Goal: Task Accomplishment & Management: Complete application form

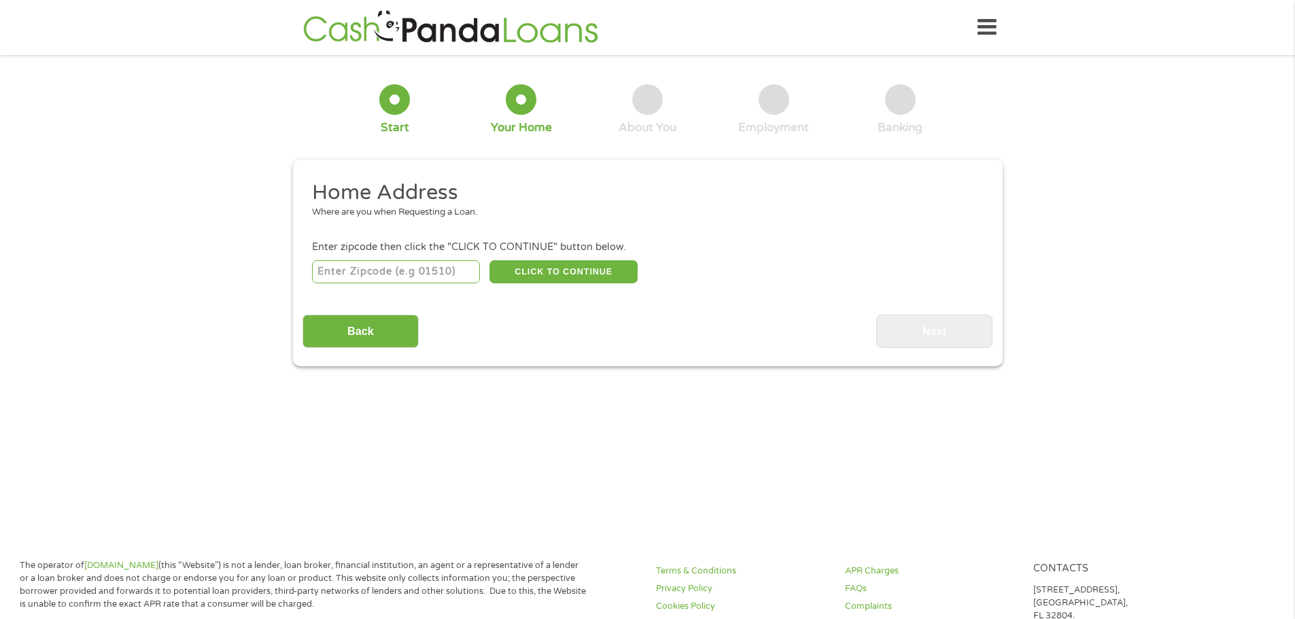
click at [347, 263] on input "number" at bounding box center [396, 271] width 168 height 23
type input "85012"
select select "[US_STATE]"
click at [543, 267] on button "CLICK TO CONTINUE" at bounding box center [563, 271] width 148 height 23
type input "85012"
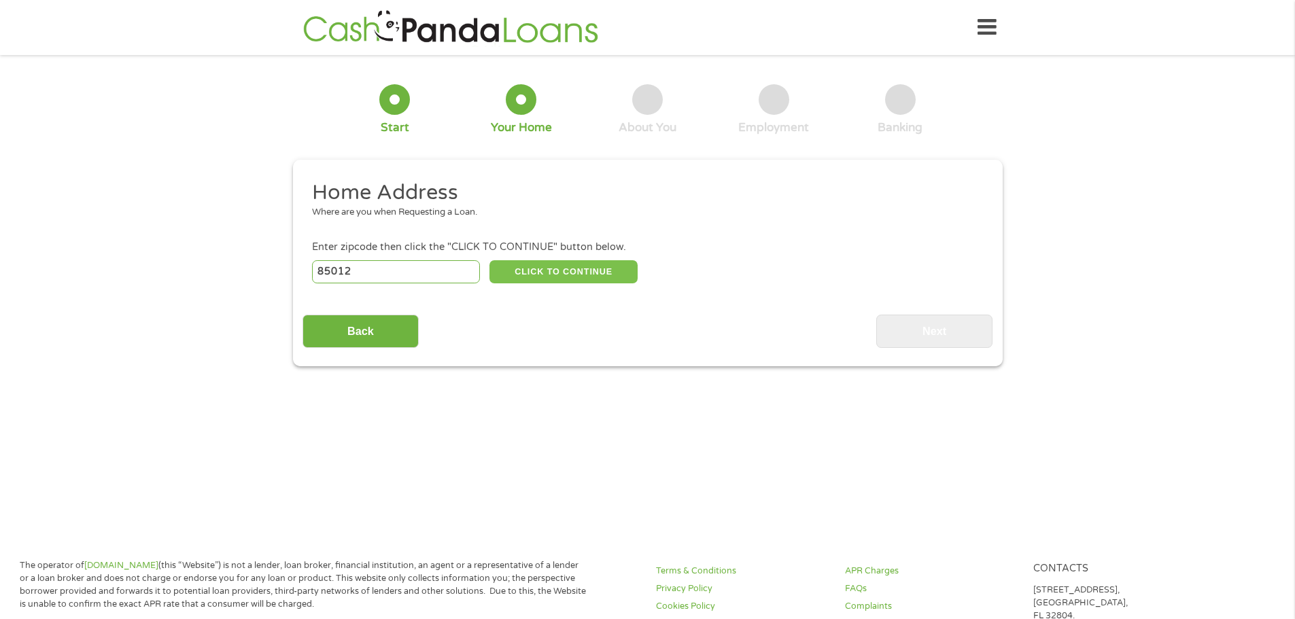
type input "Phoenix"
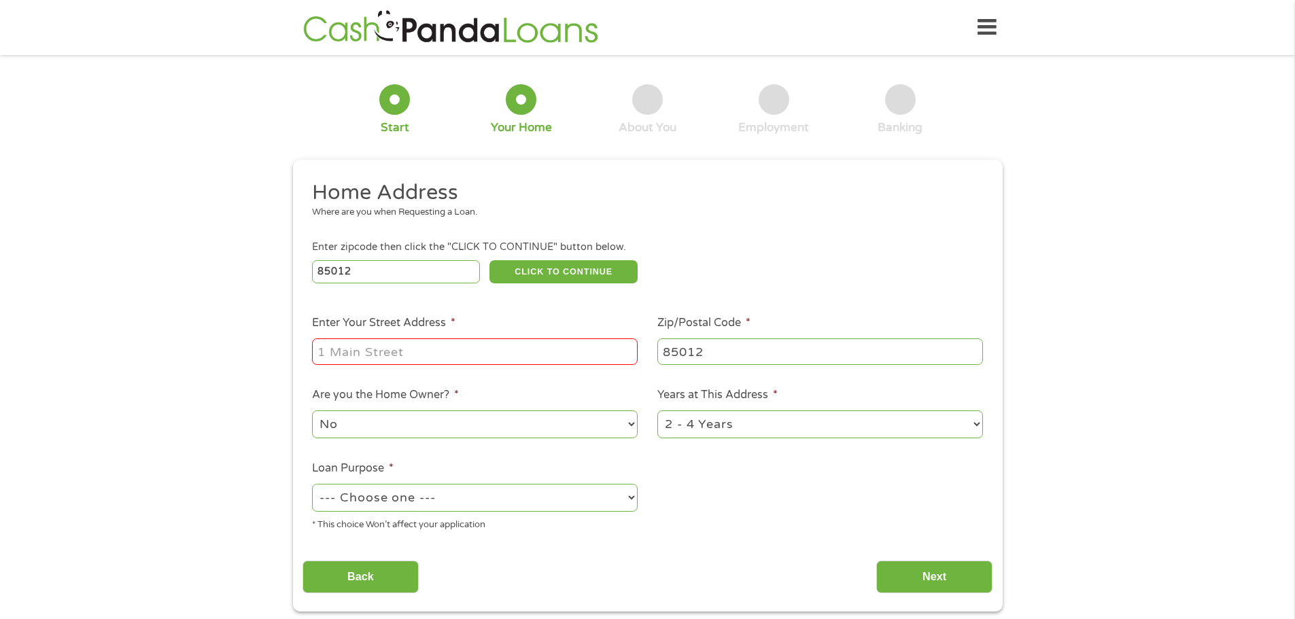
click at [445, 351] on input "Enter Your Street Address *" at bounding box center [475, 351] width 326 height 26
type input "[STREET_ADDRESS]"
click at [441, 425] on select "No Yes" at bounding box center [475, 425] width 326 height 28
click at [441, 426] on select "No Yes" at bounding box center [475, 425] width 326 height 28
click at [762, 431] on select "1 Year or less 1 - 2 Years 2 - 4 Years Over 4 Years" at bounding box center [820, 425] width 326 height 28
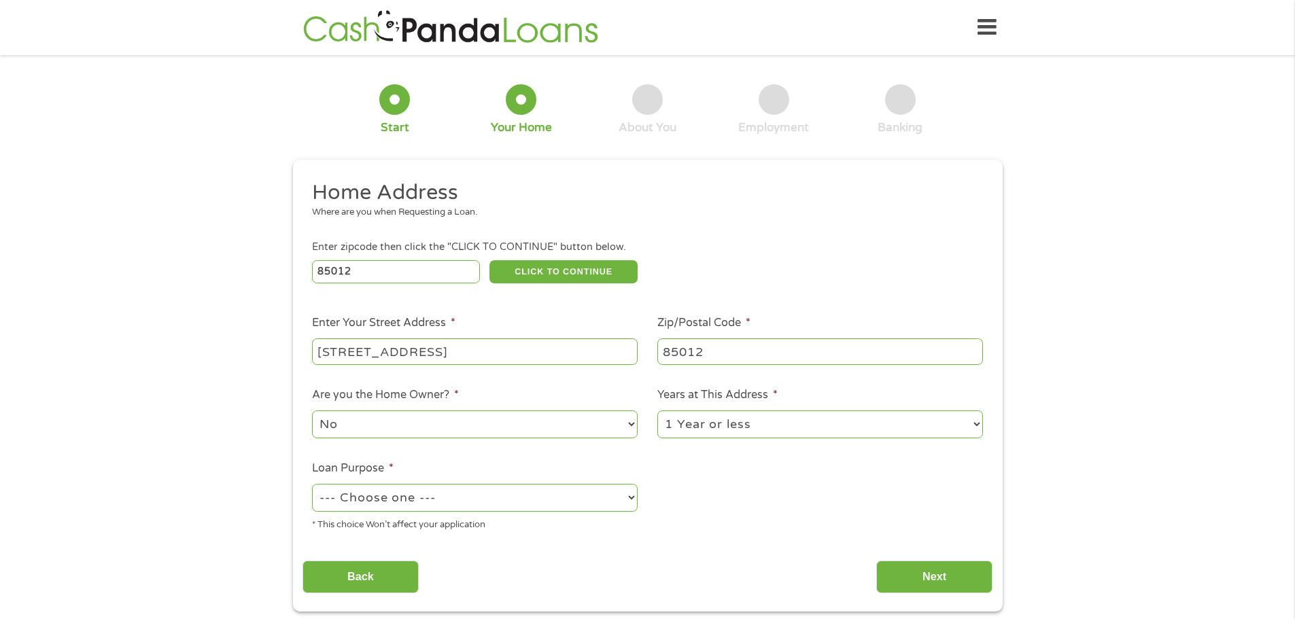
click at [657, 411] on select "1 Year or less 1 - 2 Years 2 - 4 Years Over 4 Years" at bounding box center [820, 425] width 326 height 28
click at [731, 424] on select "1 Year or less 1 - 2 Years 2 - 4 Years Over 4 Years" at bounding box center [820, 425] width 326 height 28
select select "36months"
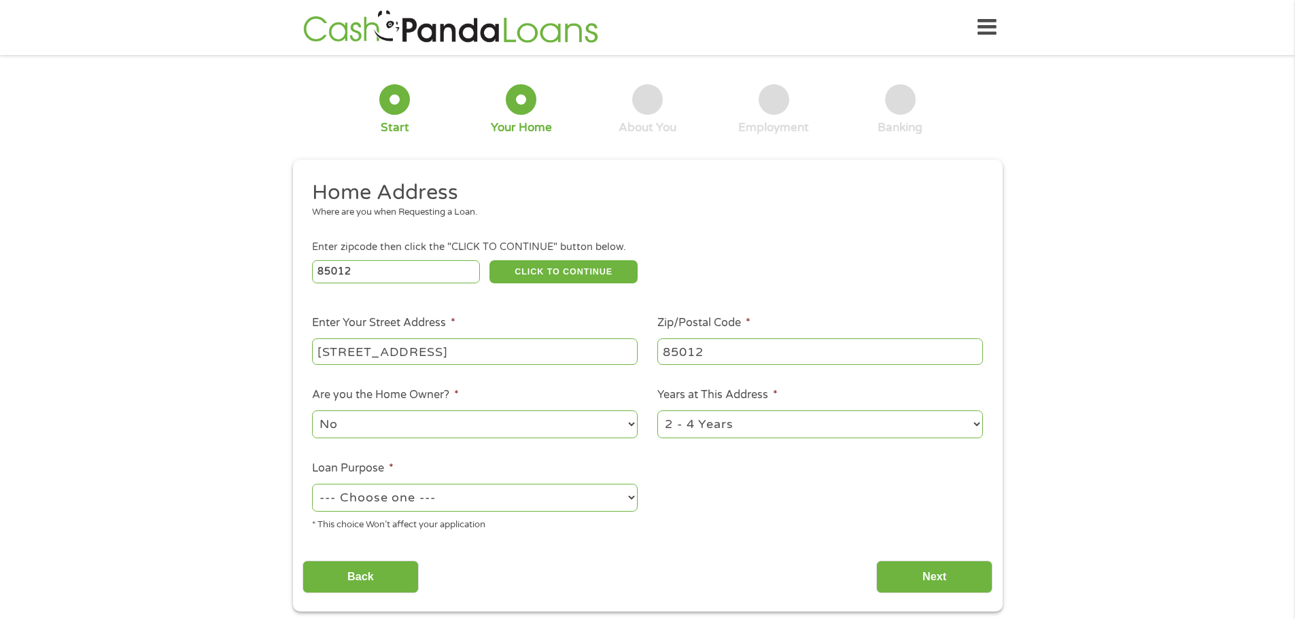
click at [657, 411] on select "1 Year or less 1 - 2 Years 2 - 4 Years Over 4 Years" at bounding box center [820, 425] width 326 height 28
click at [730, 428] on select "1 Year or less 1 - 2 Years 2 - 4 Years Over 4 Years" at bounding box center [820, 425] width 326 height 28
click at [559, 495] on select "--- Choose one --- Pay Bills Debt Consolidation Home Improvement Major Purchase…" at bounding box center [475, 498] width 326 height 28
select select "paybills"
click at [312, 484] on select "--- Choose one --- Pay Bills Debt Consolidation Home Improvement Major Purchase…" at bounding box center [475, 498] width 326 height 28
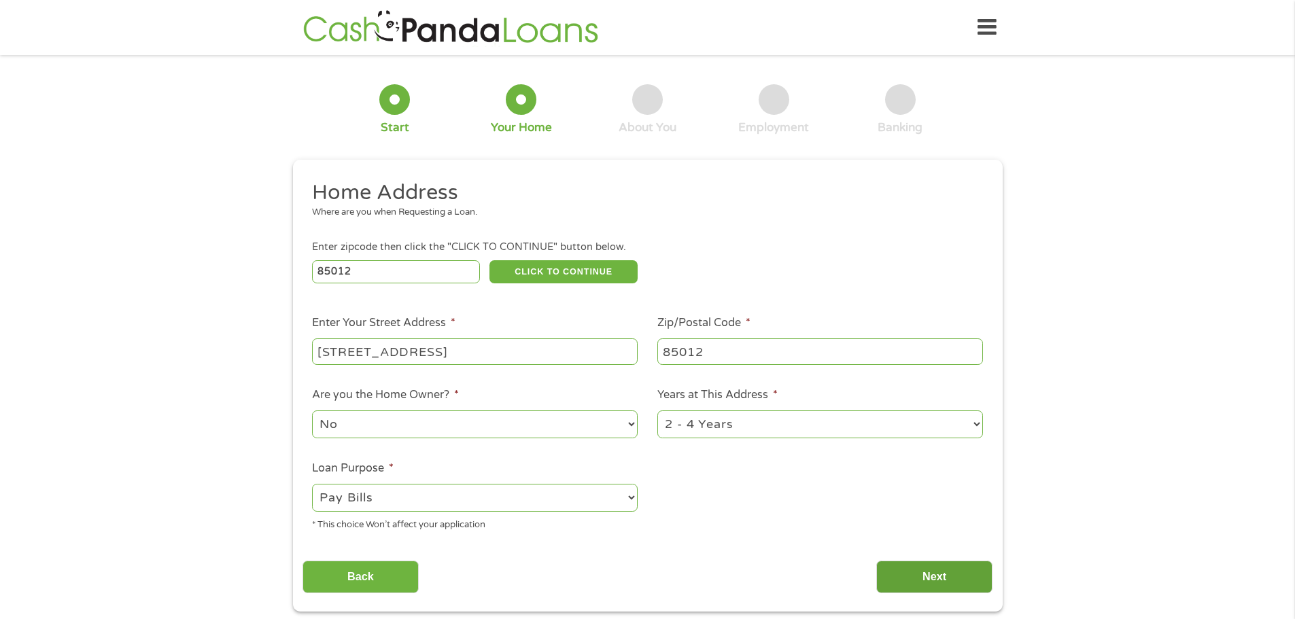
click at [966, 583] on input "Next" at bounding box center [934, 577] width 116 height 33
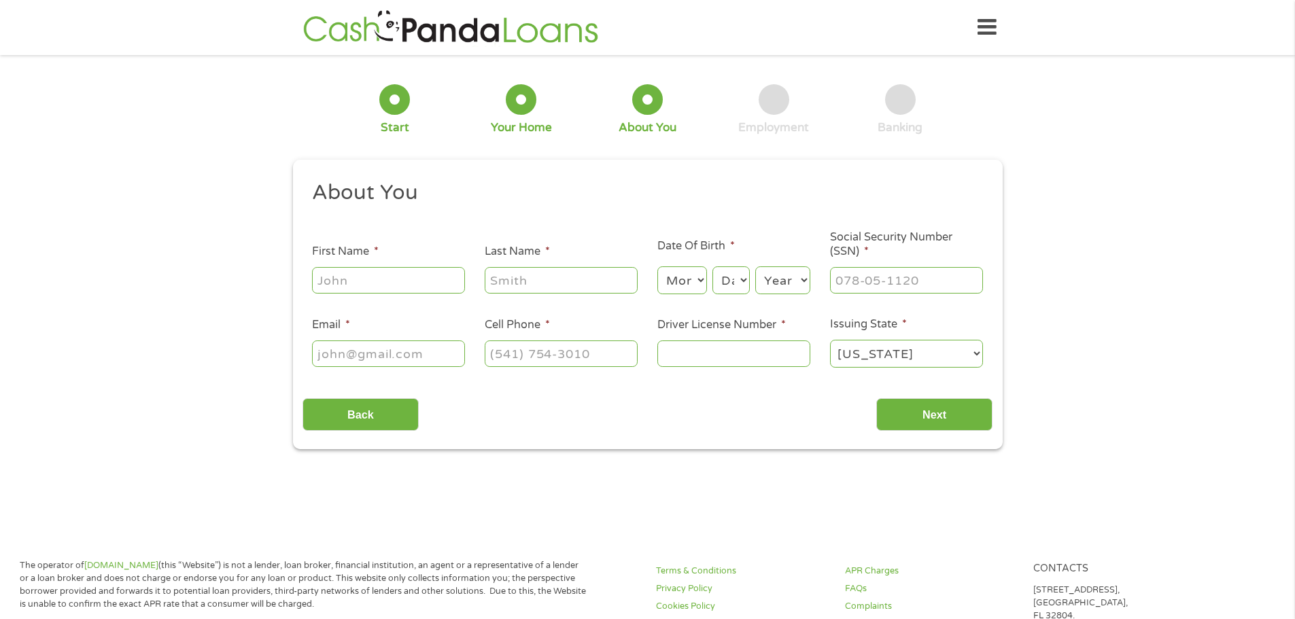
click at [379, 277] on input "First Name *" at bounding box center [388, 280] width 153 height 26
type input "[PERSON_NAME]"
type input "[PERSON_NAME][EMAIL_ADDRESS][PERSON_NAME][DOMAIN_NAME]"
type input "[PHONE_NUMBER]"
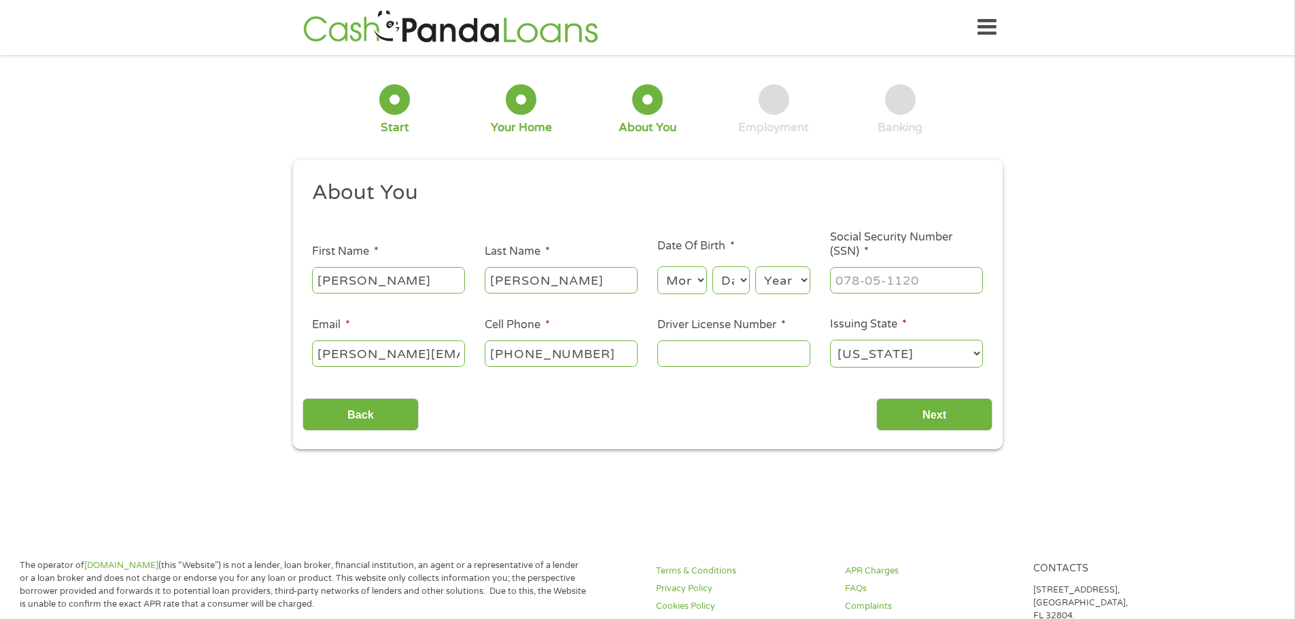
click at [698, 285] on select "Month 1 2 3 4 5 6 7 8 9 10 11 12" at bounding box center [682, 280] width 50 height 28
select select "6"
click at [657, 266] on select "Month 1 2 3 4 5 6 7 8 9 10 11 12" at bounding box center [682, 280] width 50 height 28
click at [730, 277] on select "Day 1 2 3 4 5 6 7 8 9 10 11 12 13 14 15 16 17 18 19 20 21 22 23 24 25 26 27 28 …" at bounding box center [730, 280] width 37 height 28
select select "24"
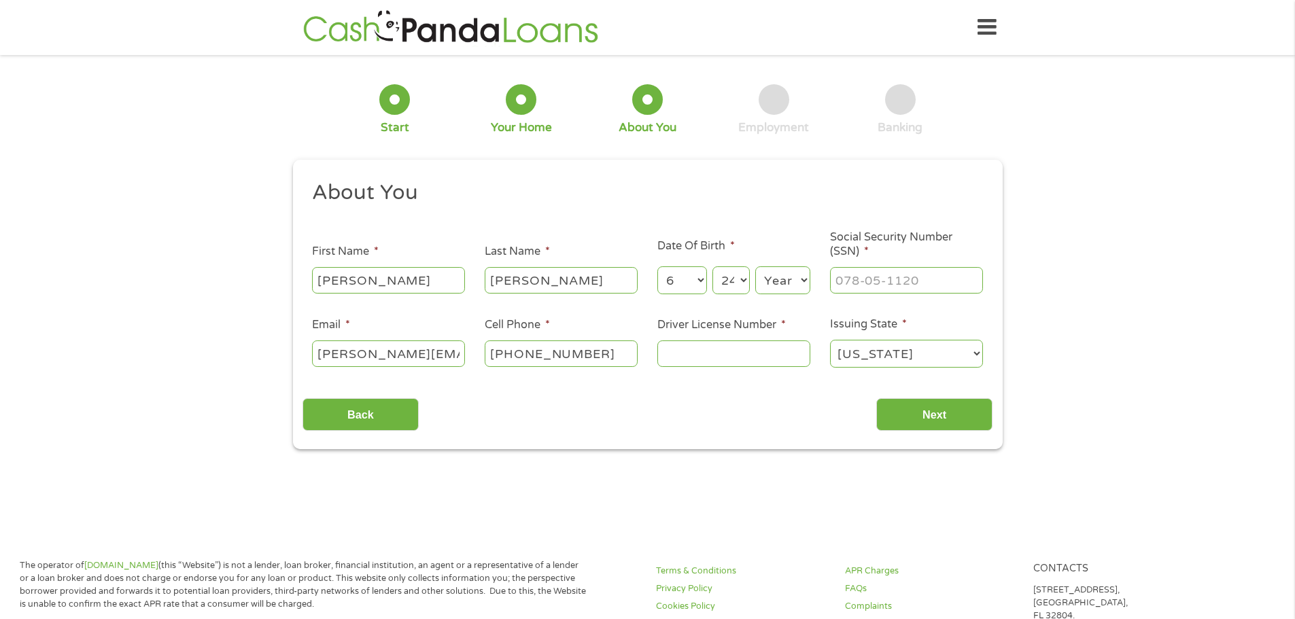
click at [712, 266] on select "Day 1 2 3 4 5 6 7 8 9 10 11 12 13 14 15 16 17 18 19 20 21 22 23 24 25 26 27 28 …" at bounding box center [730, 280] width 37 height 28
click at [785, 289] on select "Year [DATE] 2006 2005 2004 2003 2002 2001 2000 1999 1998 1997 1996 1995 1994 19…" at bounding box center [782, 280] width 55 height 28
select select "1987"
click at [755, 266] on select "Year [DATE] 2006 2005 2004 2003 2002 2001 2000 1999 1998 1997 1996 1995 1994 19…" at bounding box center [782, 280] width 55 height 28
click at [897, 280] on input "___-__-____" at bounding box center [906, 280] width 153 height 26
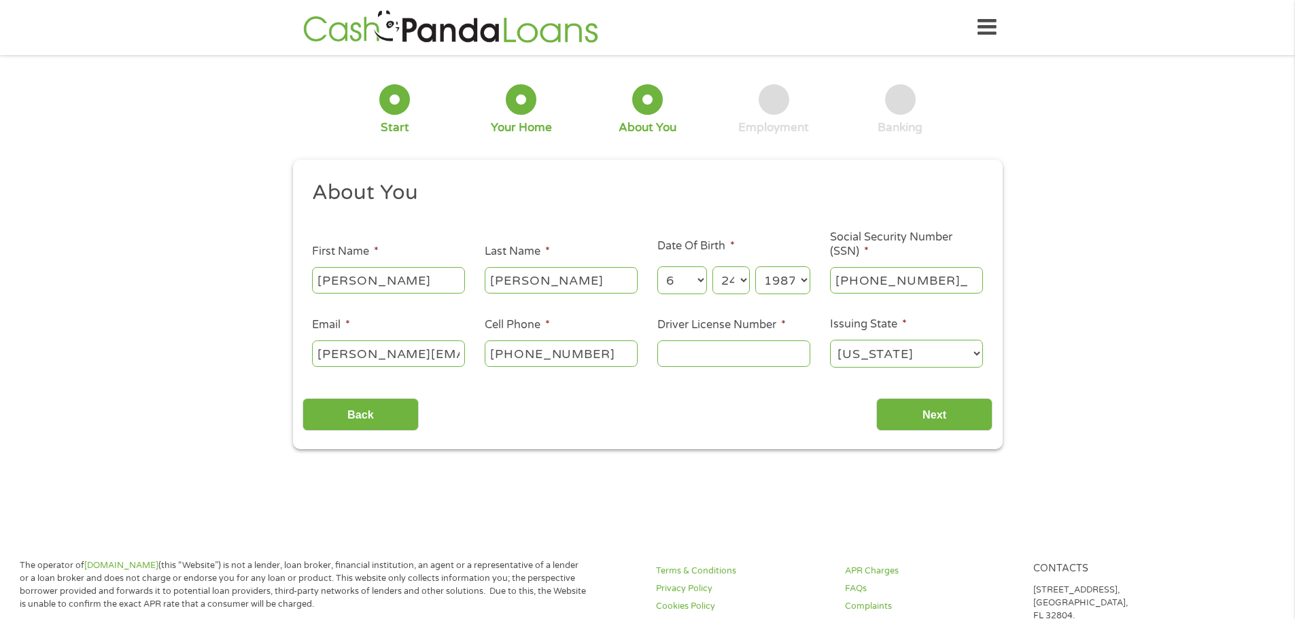
type input "351-86-5888"
click at [671, 392] on div "Back Next" at bounding box center [647, 409] width 690 height 43
click at [746, 354] on input "Driver License Number *" at bounding box center [733, 354] width 153 height 26
type input "D01390839"
click at [953, 406] on input "Next" at bounding box center [934, 414] width 116 height 33
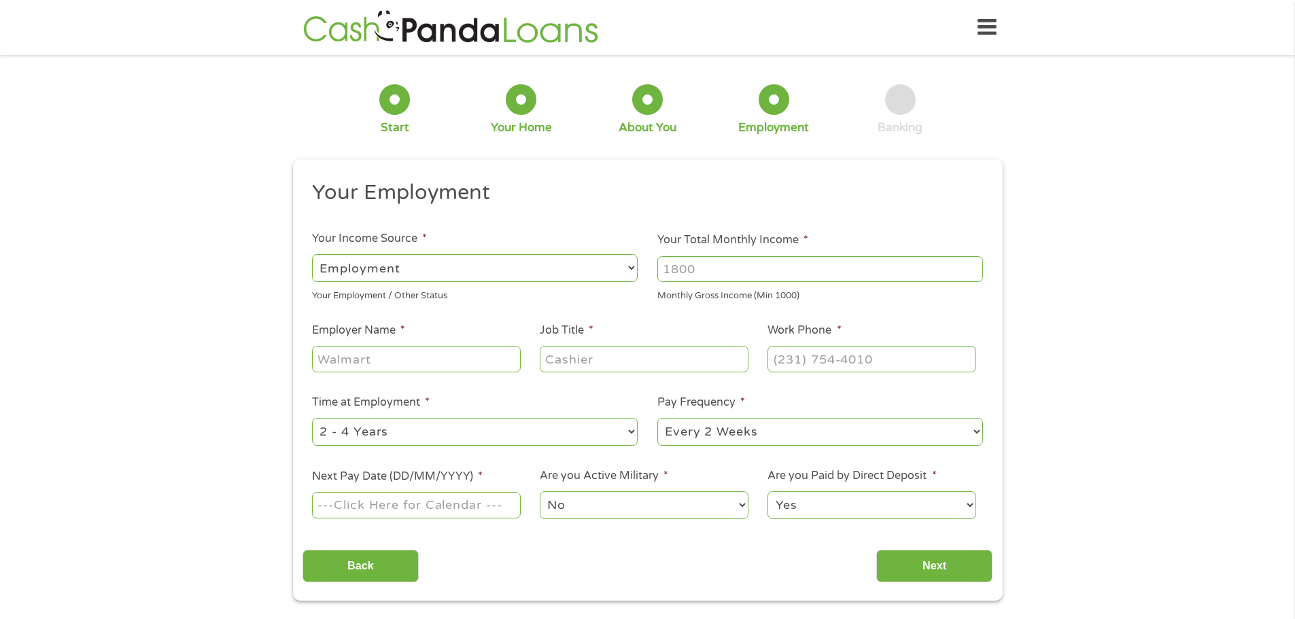
click at [750, 266] on input "Your Total Monthly Income *" at bounding box center [820, 269] width 326 height 26
type input "1"
type input "2600"
click at [411, 349] on input "Employer Name *" at bounding box center [416, 359] width 208 height 26
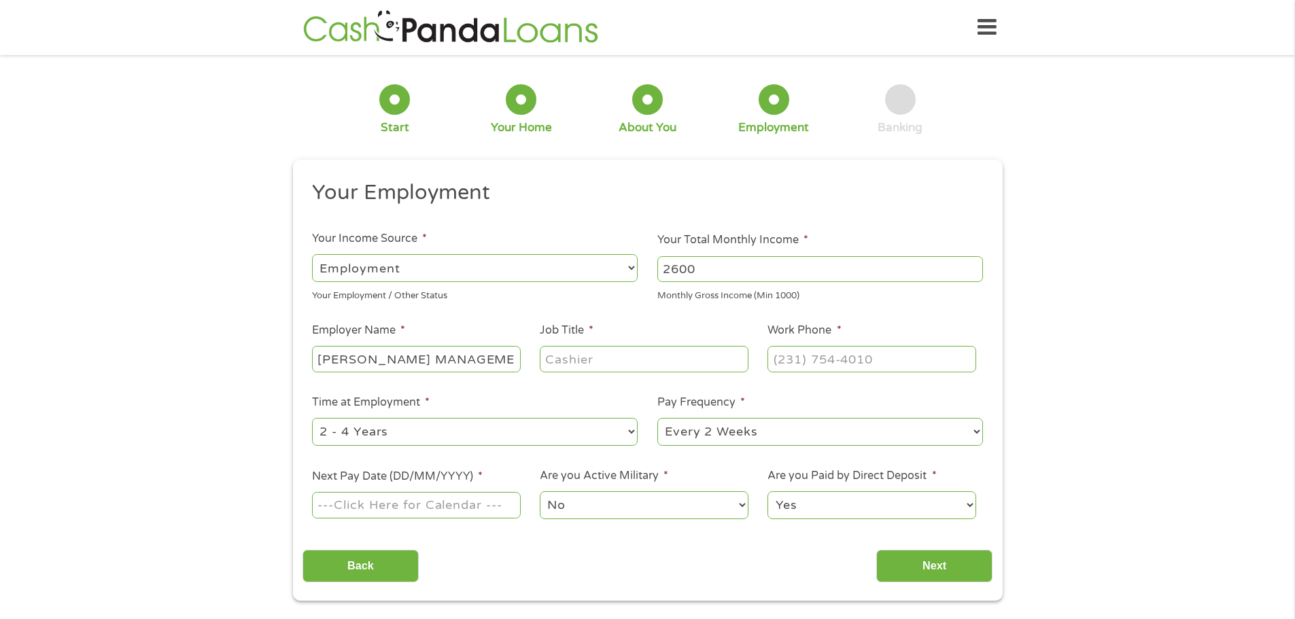
scroll to position [0, 16]
type input "[PERSON_NAME] MANAGEMENT CO"
type input "BILLING CLERK"
type input "[PHONE_NUMBER]"
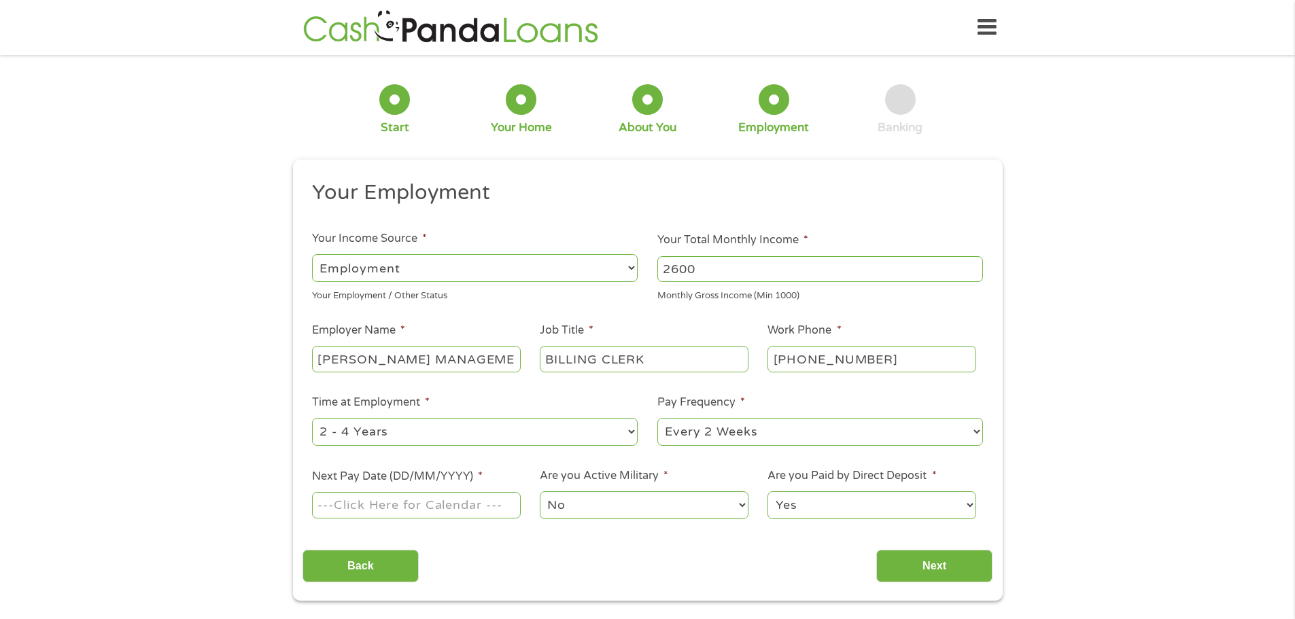
click at [372, 435] on select "--- Choose one --- 1 Year or less 1 - 2 Years 2 - 4 Years Over 4 Years" at bounding box center [475, 432] width 326 height 28
select select "60months"
click at [312, 418] on select "--- Choose one --- 1 Year or less 1 - 2 Years 2 - 4 Years Over 4 Years" at bounding box center [475, 432] width 326 height 28
click at [360, 508] on input "Next Pay Date (DD/MM/YYYY) *" at bounding box center [416, 505] width 208 height 26
type input "[DATE]"
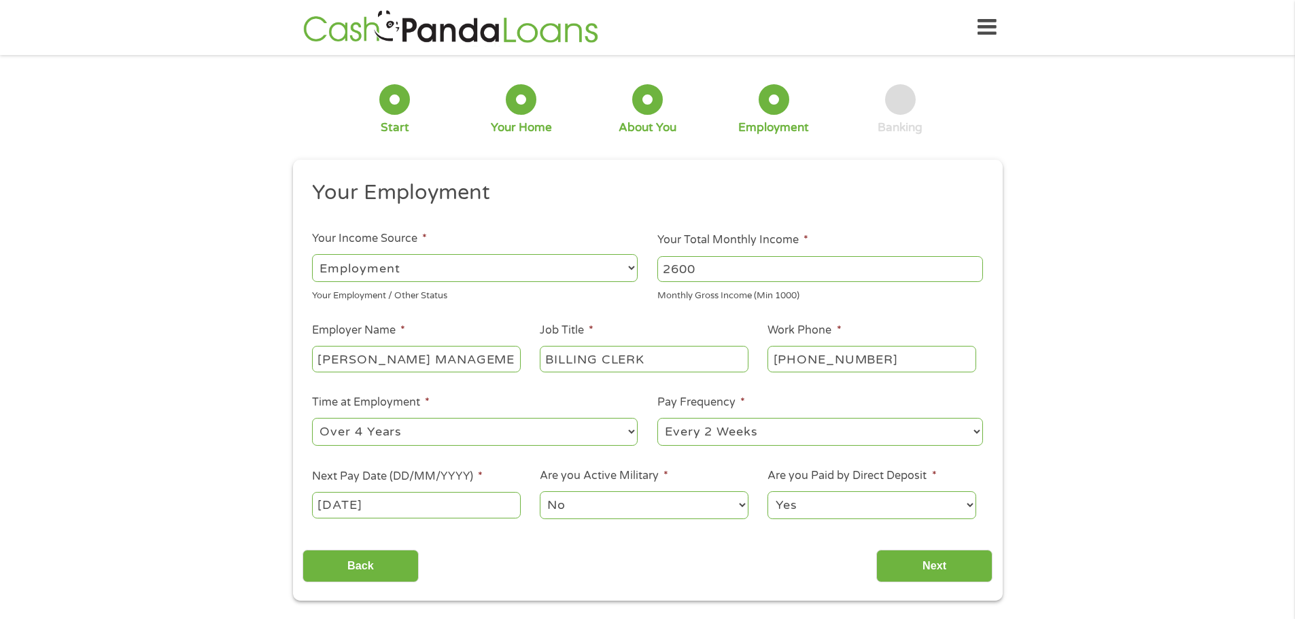
click at [623, 507] on select "No Yes" at bounding box center [644, 505] width 208 height 28
click at [821, 511] on select "Yes No" at bounding box center [871, 505] width 208 height 28
click at [922, 572] on input "Next" at bounding box center [934, 566] width 116 height 33
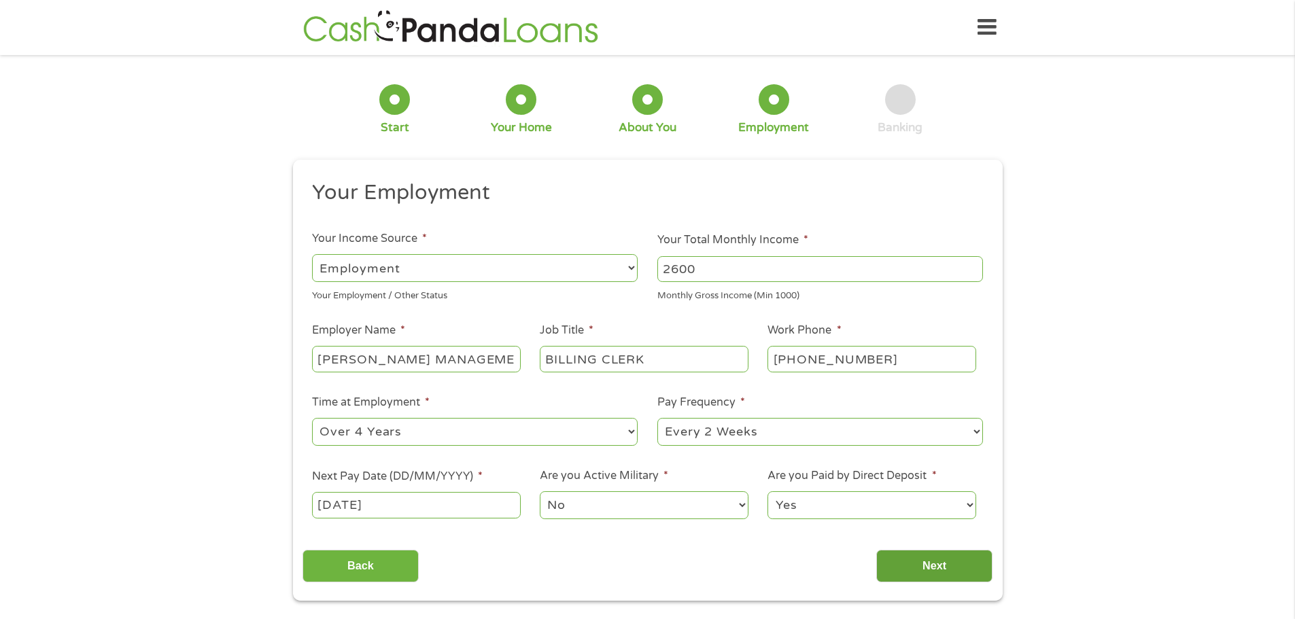
scroll to position [5, 5]
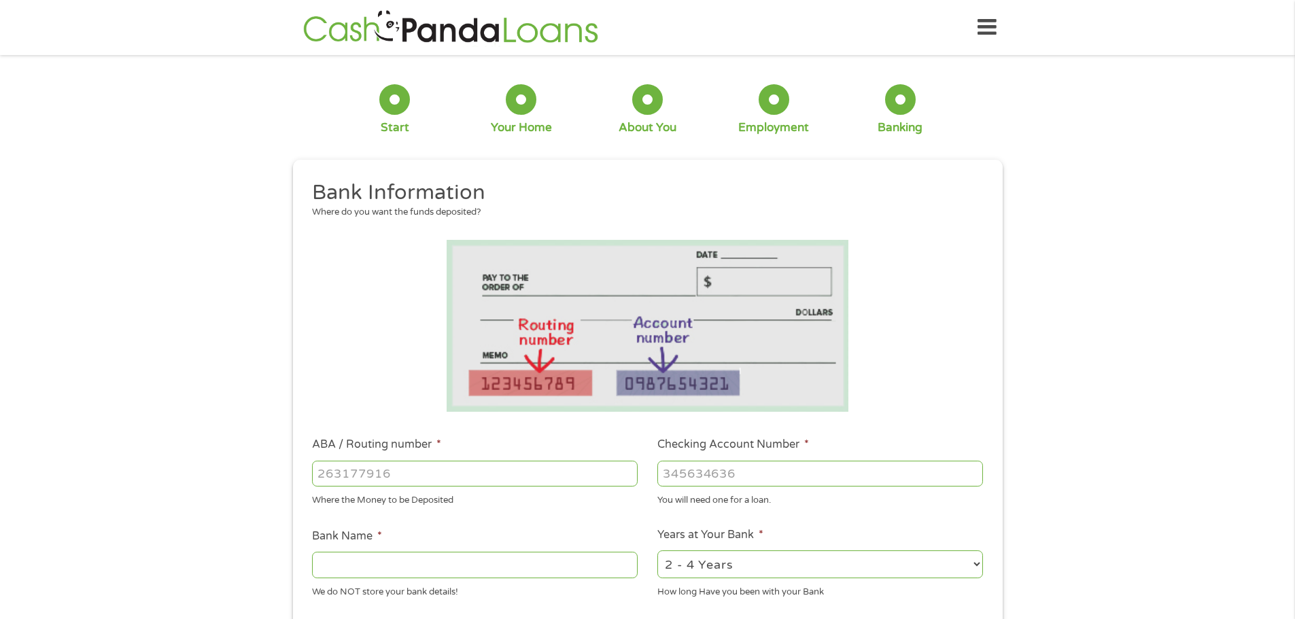
click at [359, 481] on input "ABA / Routing number *" at bounding box center [475, 474] width 326 height 26
click at [546, 475] on input "ABA / Routing number *" at bounding box center [475, 474] width 326 height 26
click at [433, 470] on input "ABA / Routing number *" at bounding box center [475, 474] width 326 height 26
type input "322172797"
type input "[US_STATE] FEDERAL CREDIT UNION"
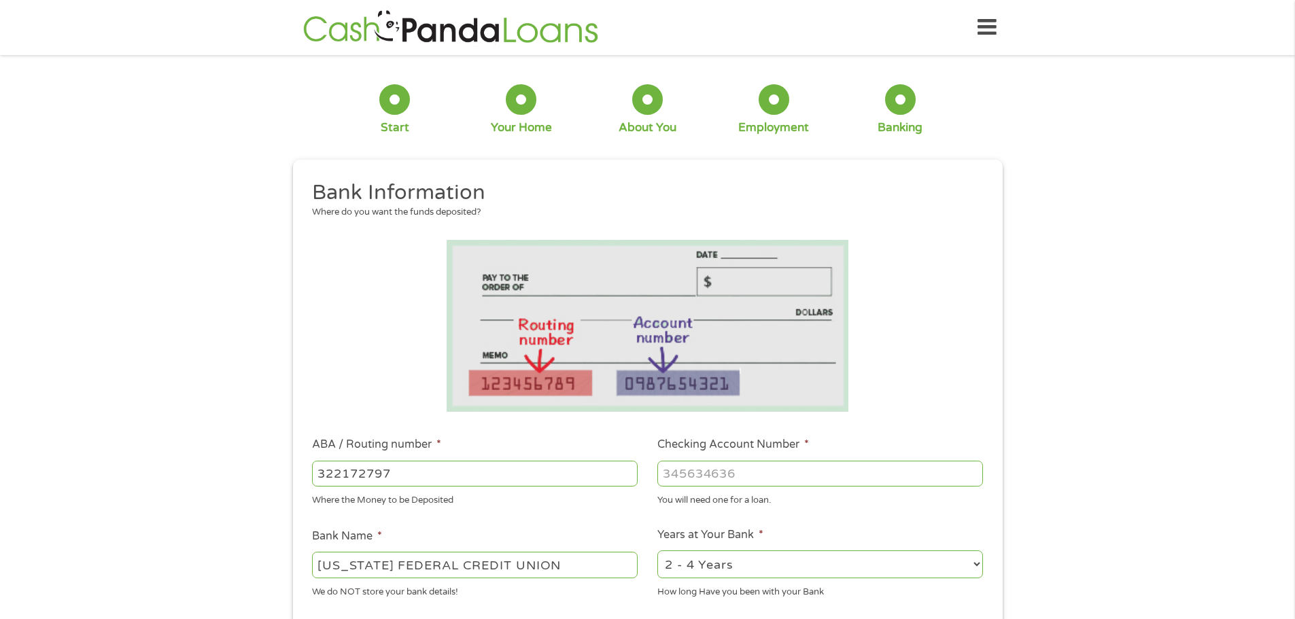
type input "322172797"
click at [697, 473] on input "Checking Account Number *" at bounding box center [820, 474] width 326 height 26
click at [695, 474] on input "Checking Account Number *" at bounding box center [820, 474] width 326 height 26
click at [764, 472] on input "Checking Account Number *" at bounding box center [820, 474] width 326 height 26
paste input "1"
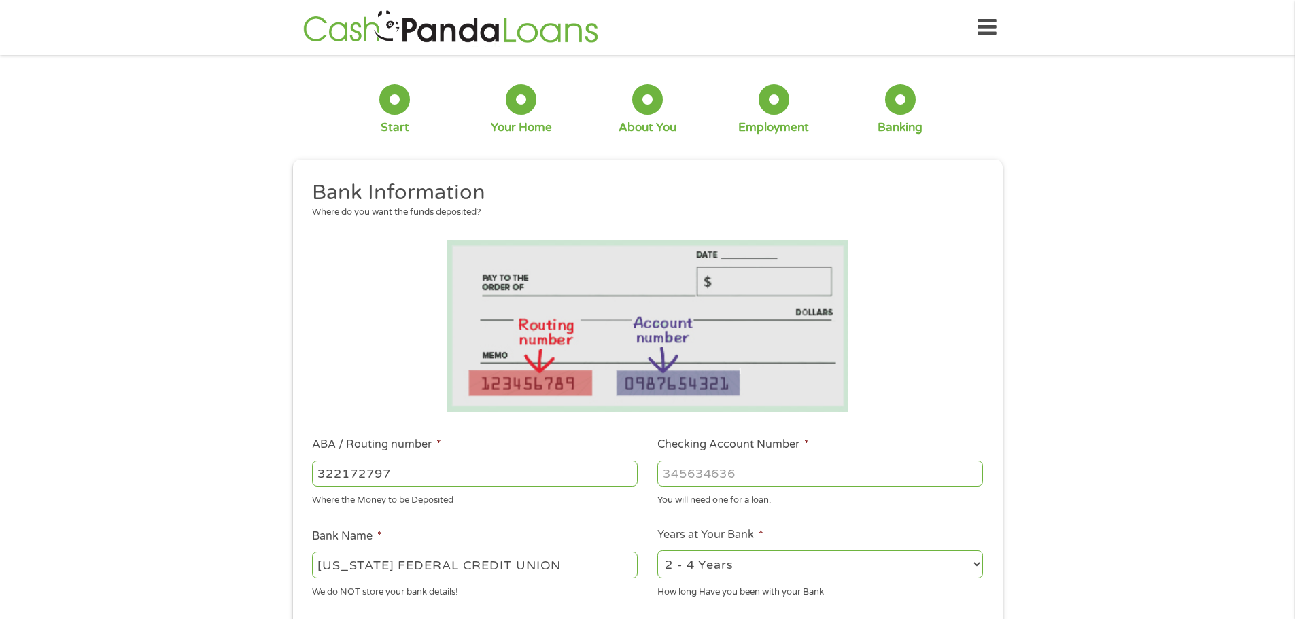
click at [718, 474] on input "Checking Account Number *" at bounding box center [820, 474] width 326 height 26
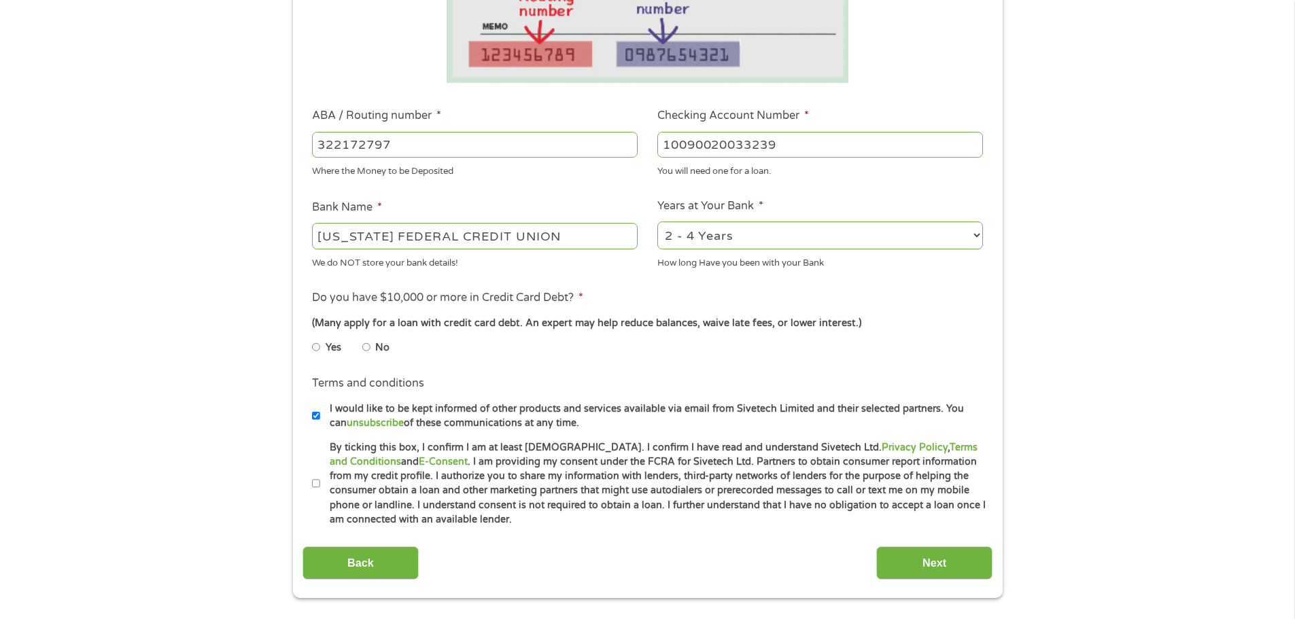
scroll to position [340, 0]
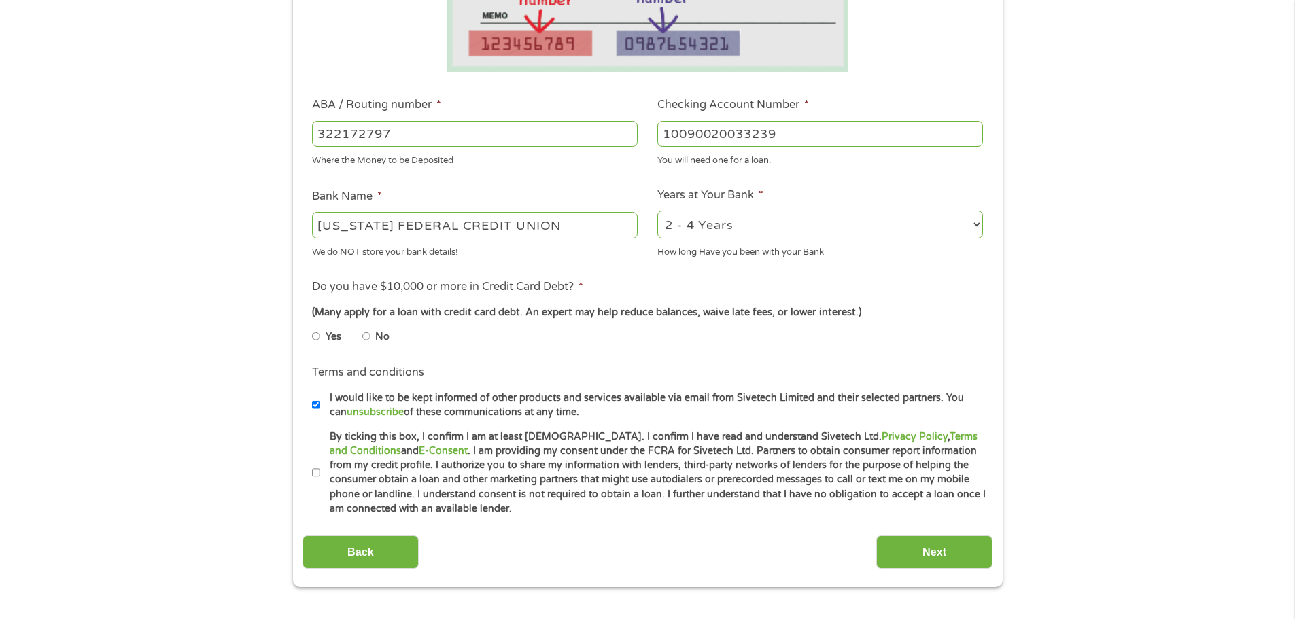
type input "10090020033239"
click at [366, 334] on input "No" at bounding box center [366, 337] width 8 height 22
radio input "true"
click at [308, 409] on li "Terms and conditions I would like to be kept informed of other products and ser…" at bounding box center [647, 391] width 690 height 55
click at [314, 410] on input "I would like to be kept informed of other products and services available via e…" at bounding box center [316, 405] width 8 height 22
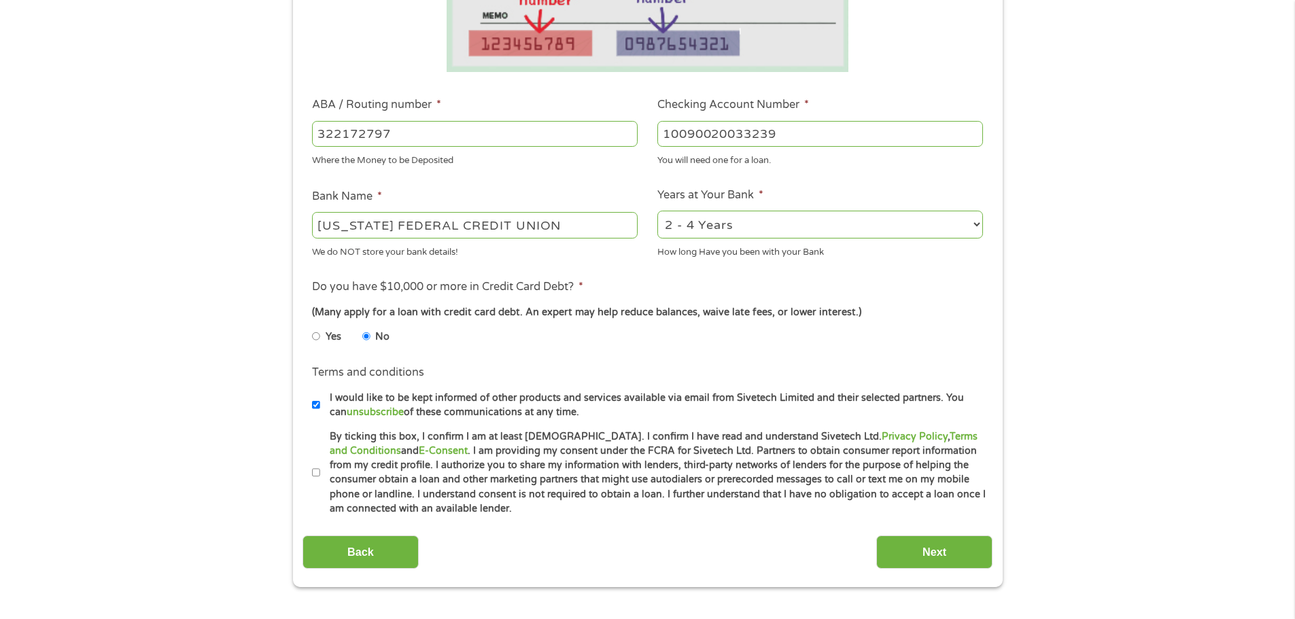
checkbox input "false"
click at [315, 473] on input "By ticking this box, I confirm I am at least [DEMOGRAPHIC_DATA]. I confirm I ha…" at bounding box center [316, 473] width 8 height 22
checkbox input "true"
click at [964, 555] on input "Next" at bounding box center [934, 552] width 116 height 33
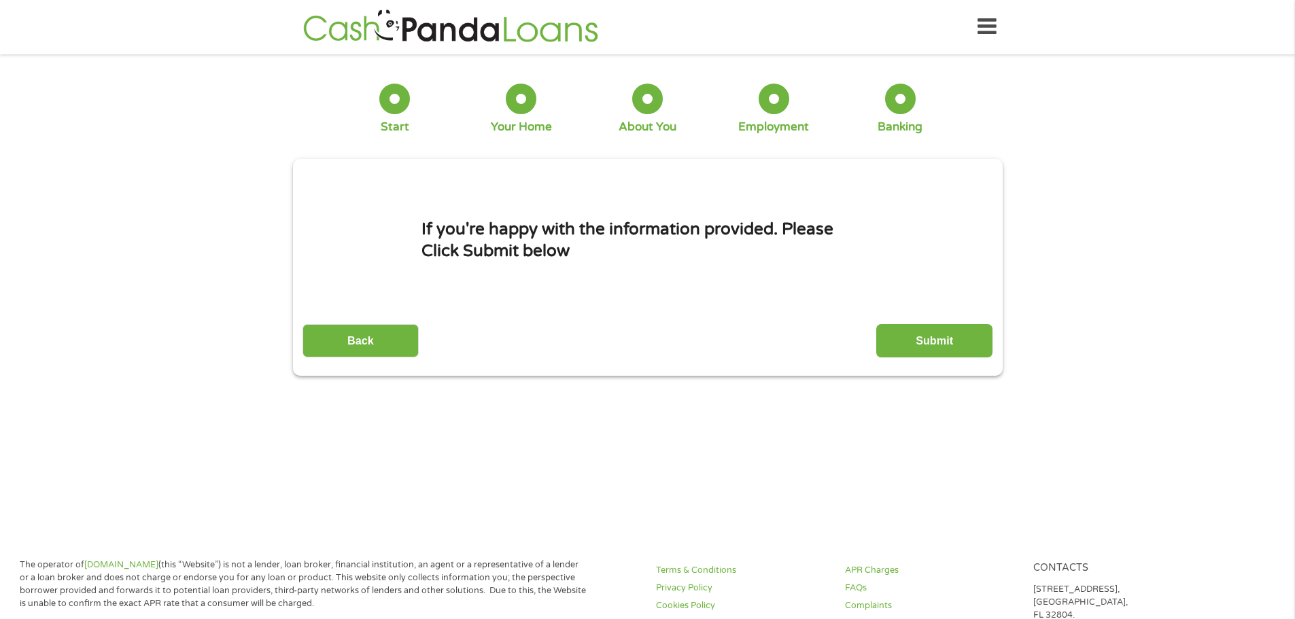
scroll to position [0, 0]
click at [935, 333] on input "Submit" at bounding box center [934, 341] width 116 height 33
